Goal: Information Seeking & Learning: Learn about a topic

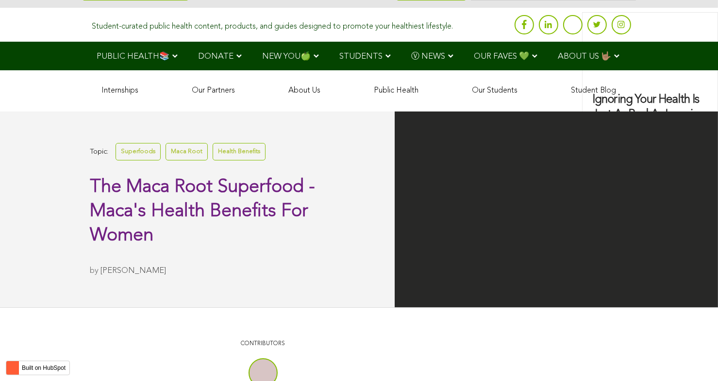
scroll to position [1471, 0]
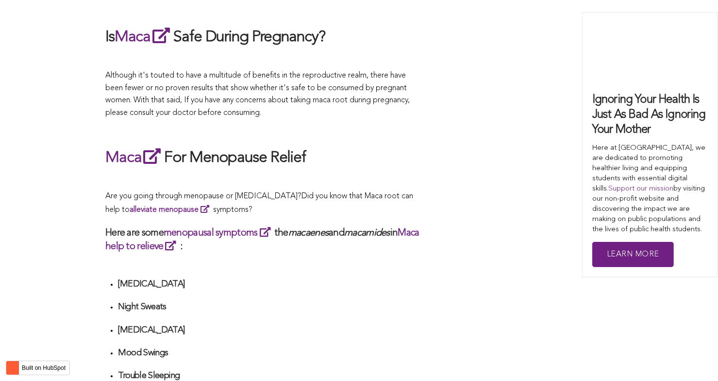
scroll to position [2463, 0]
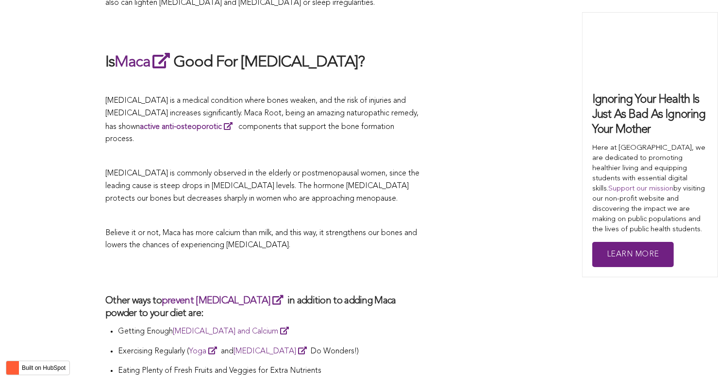
click at [256, 210] on p at bounding box center [262, 216] width 315 height 13
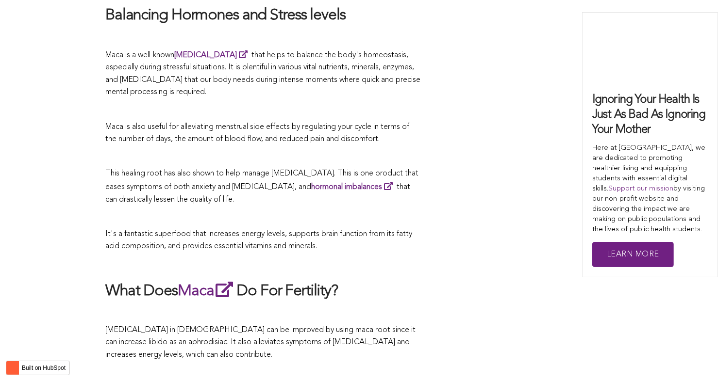
scroll to position [1723, 0]
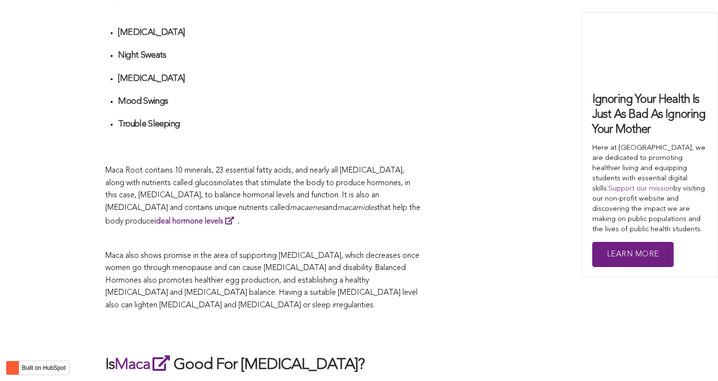
scroll to position [2441, 0]
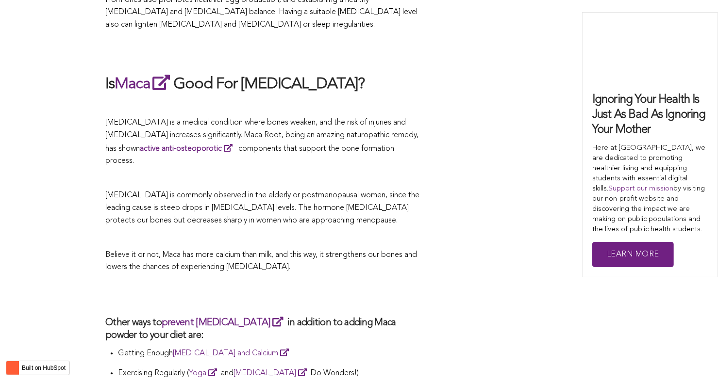
click at [414, 191] on p "[MEDICAL_DATA] is commonly observed in the elderly or postmenopausal women, sin…" at bounding box center [262, 208] width 315 height 37
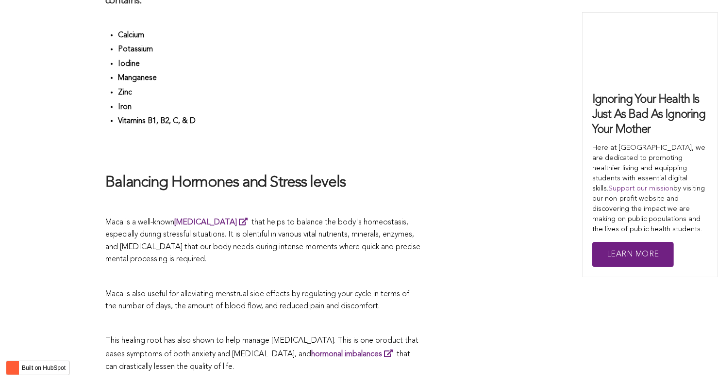
scroll to position [2249, 0]
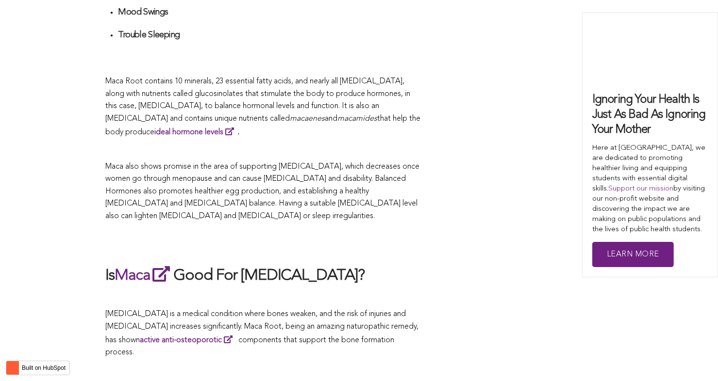
click at [397, 191] on span "Maca also shows promise in the area of supporting [MEDICAL_DATA], which decreas…" at bounding box center [262, 191] width 314 height 57
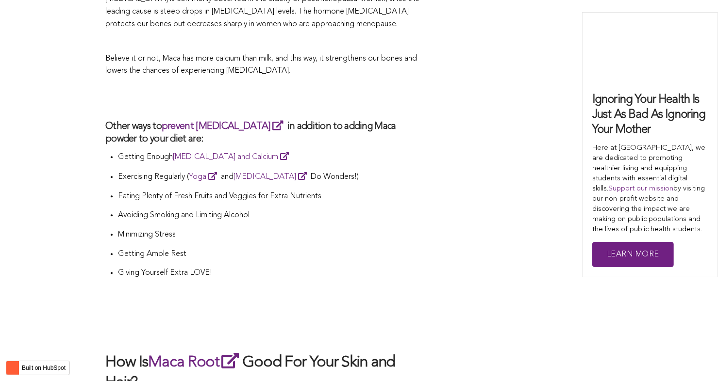
scroll to position [2686, 0]
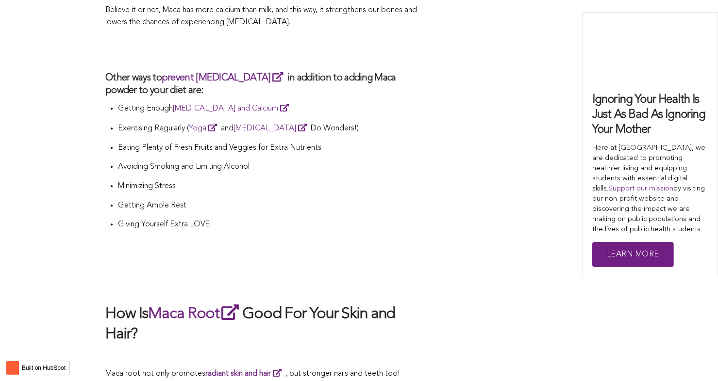
click at [346, 181] on li "Minimizing Stress" at bounding box center [269, 190] width 303 height 19
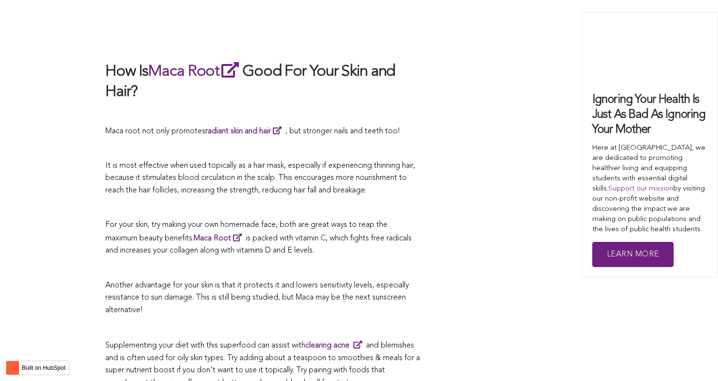
scroll to position [1892, 0]
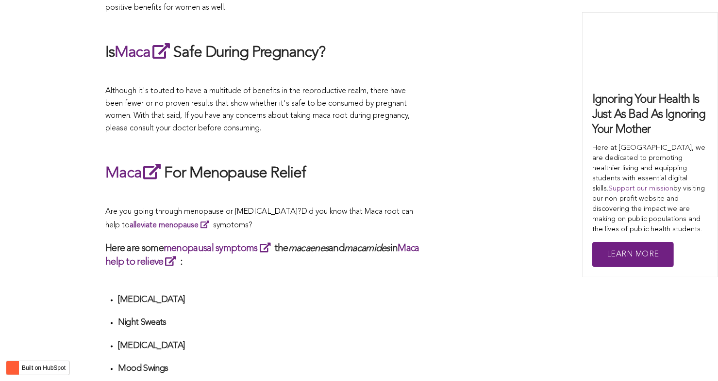
click at [275, 191] on span "What Are The Health Benefits of Maca For Women ? Hi [DEMOGRAPHIC_DATA], have yo…" at bounding box center [262, 269] width 315 height 3288
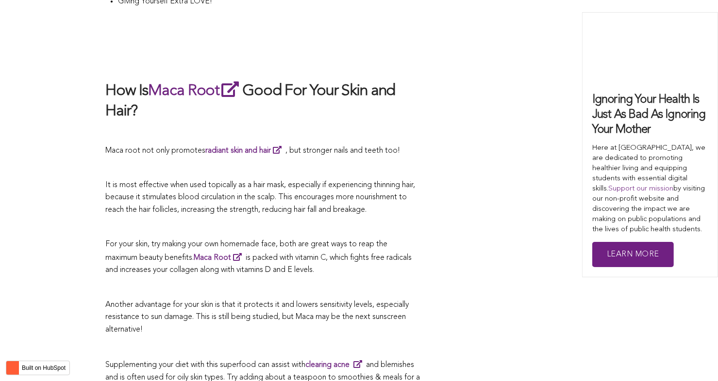
click at [346, 222] on p at bounding box center [262, 228] width 315 height 13
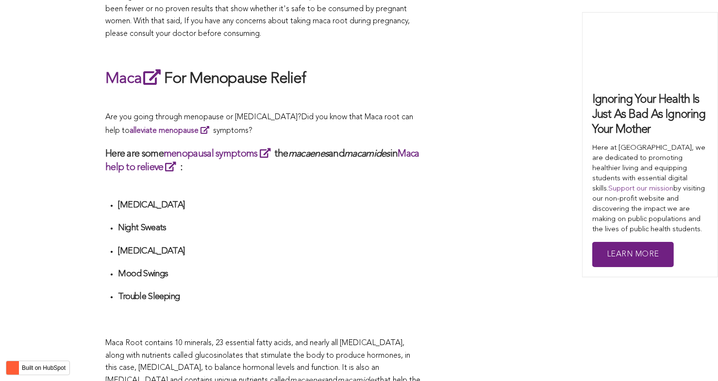
scroll to position [1939, 0]
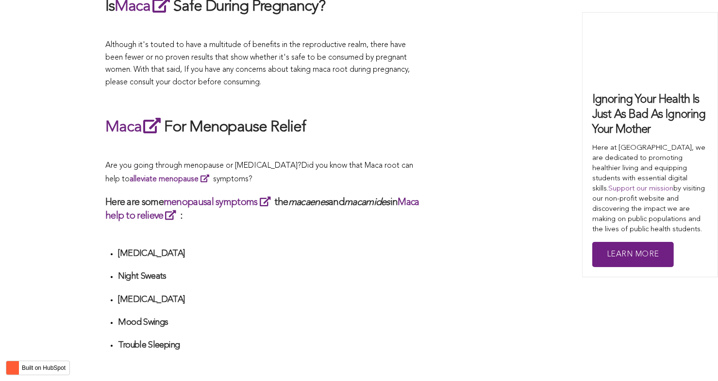
click at [362, 162] on span "Did you know that Maca root can help to alleviate menopause symptoms?" at bounding box center [259, 172] width 308 height 21
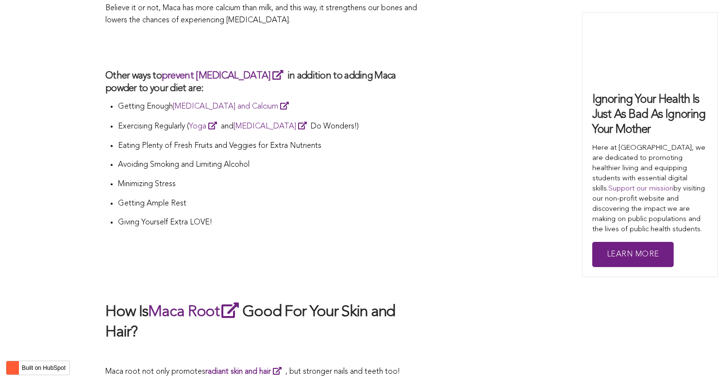
click at [400, 217] on p "Giving Yourself Extra LOVE!" at bounding box center [269, 223] width 303 height 13
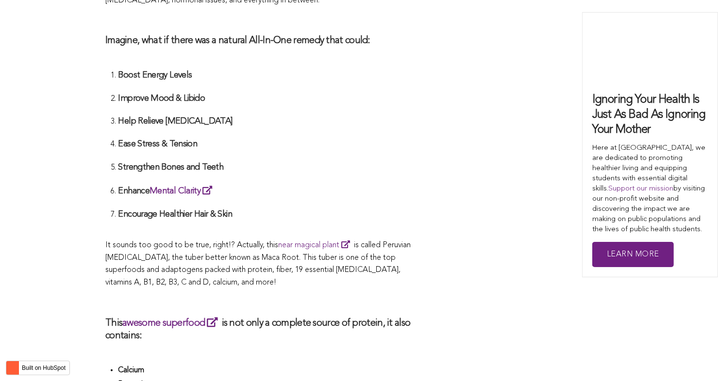
scroll to position [2878, 0]
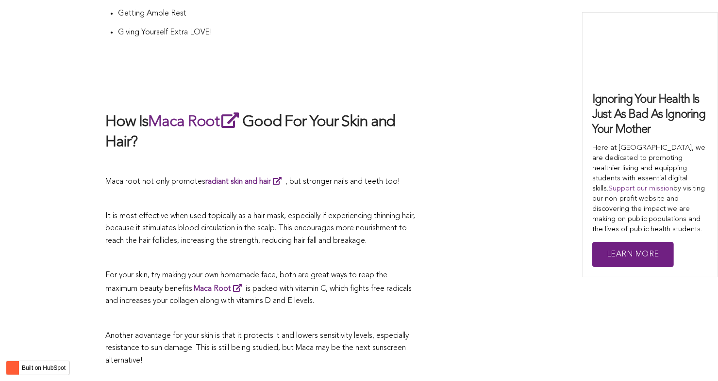
click at [320, 213] on span "It is most effective when used topically as a hair mask, especially if experien…" at bounding box center [260, 229] width 310 height 33
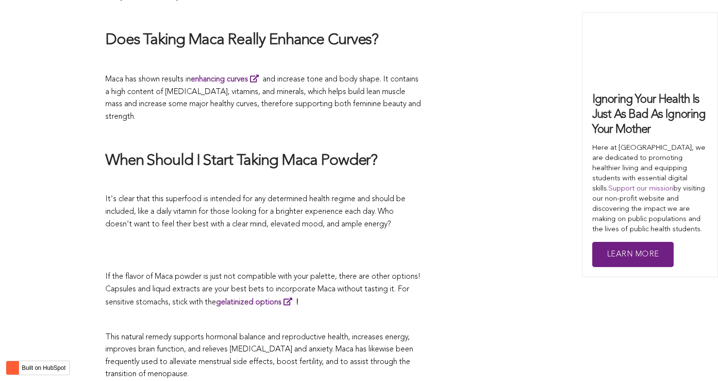
scroll to position [1974, 0]
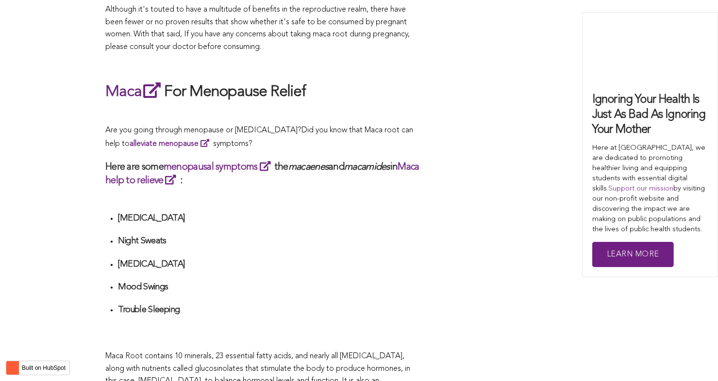
click at [394, 191] on div "What Are The Health Benefits of Maca For Women ? Hi [DEMOGRAPHIC_DATA], have yo…" at bounding box center [262, 187] width 315 height 3288
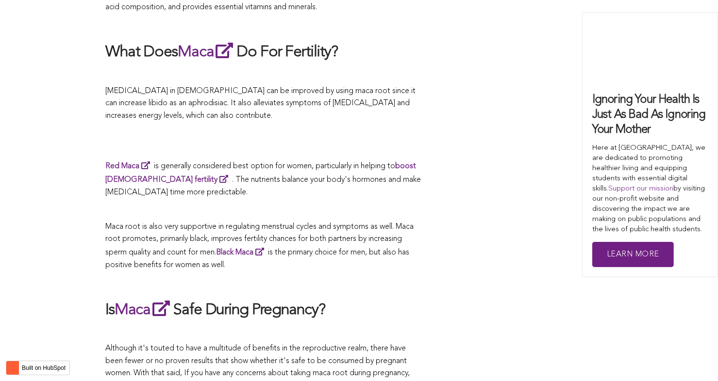
scroll to position [1586, 0]
